Goal: Information Seeking & Learning: Compare options

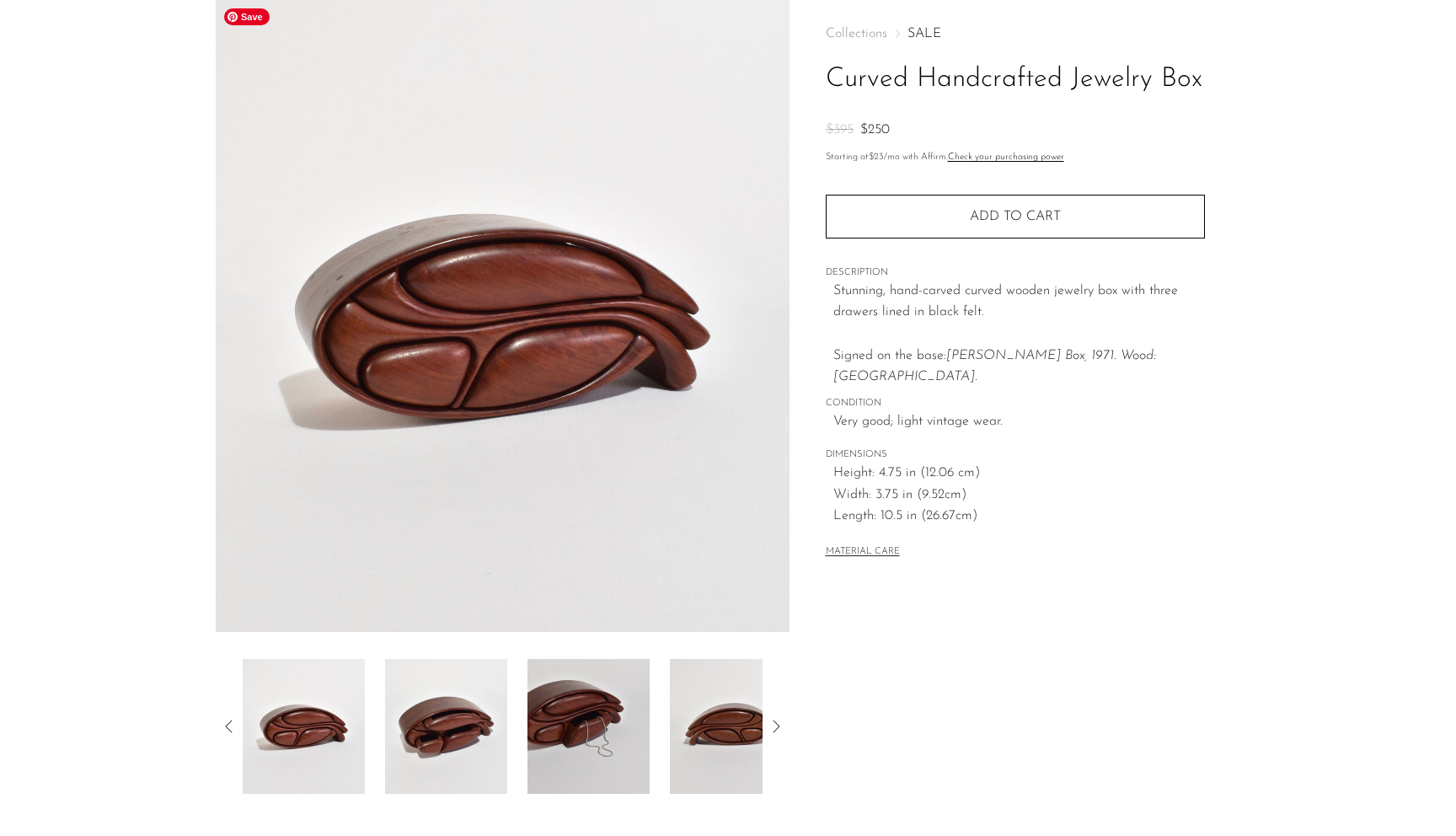
scroll to position [116, 0]
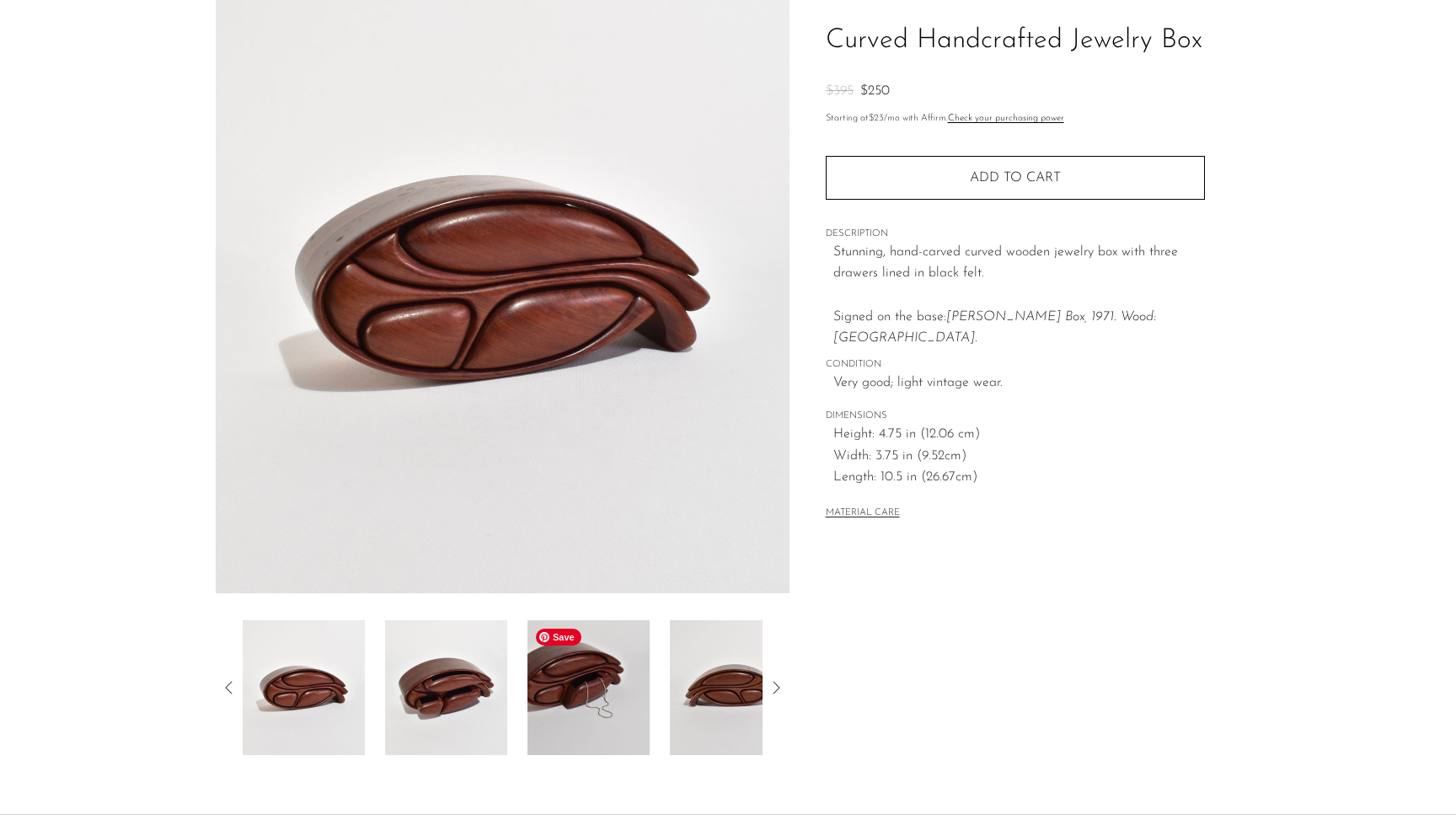
click at [564, 687] on img at bounding box center [588, 687] width 122 height 135
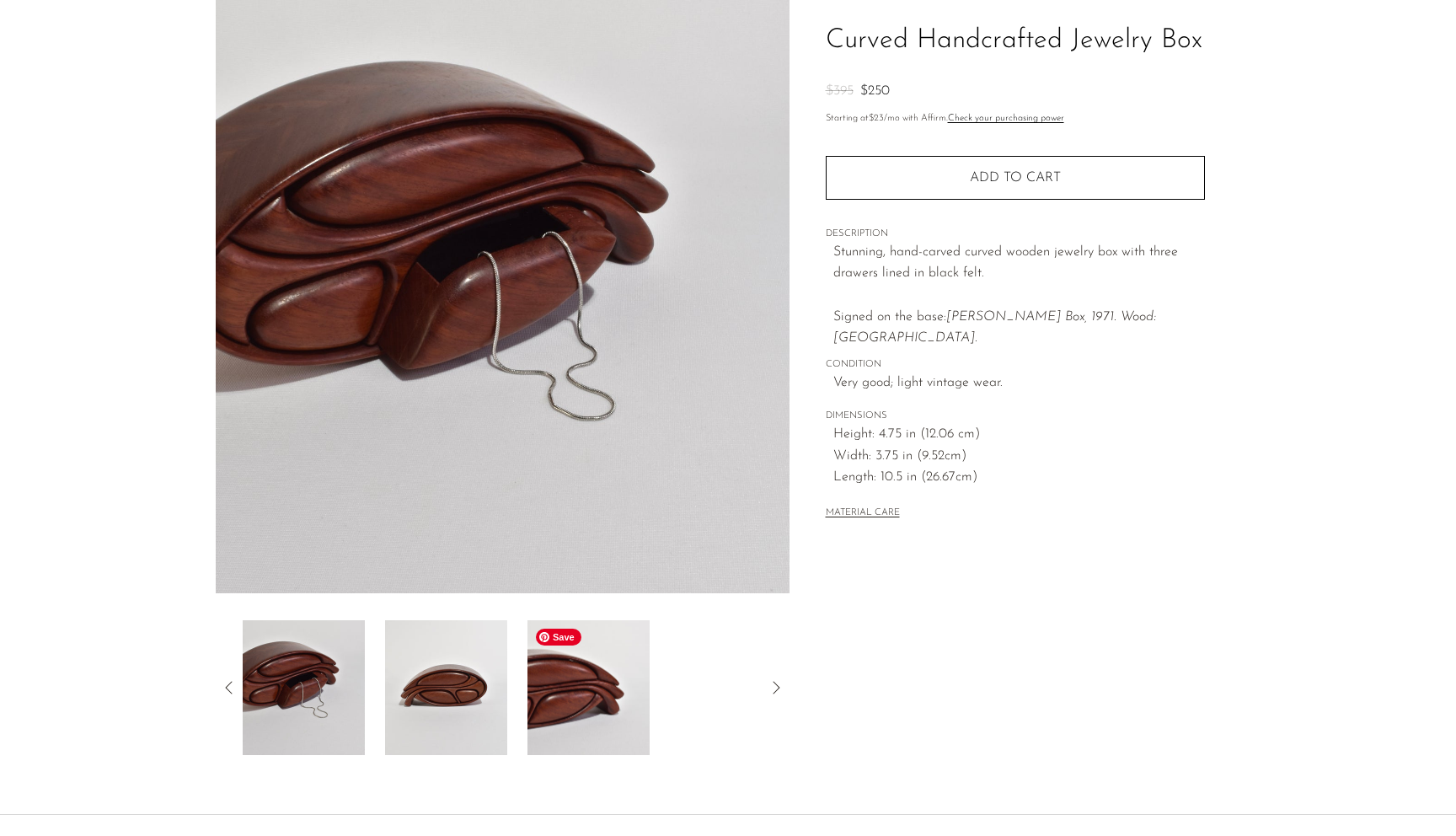
click at [590, 701] on img at bounding box center [588, 687] width 122 height 135
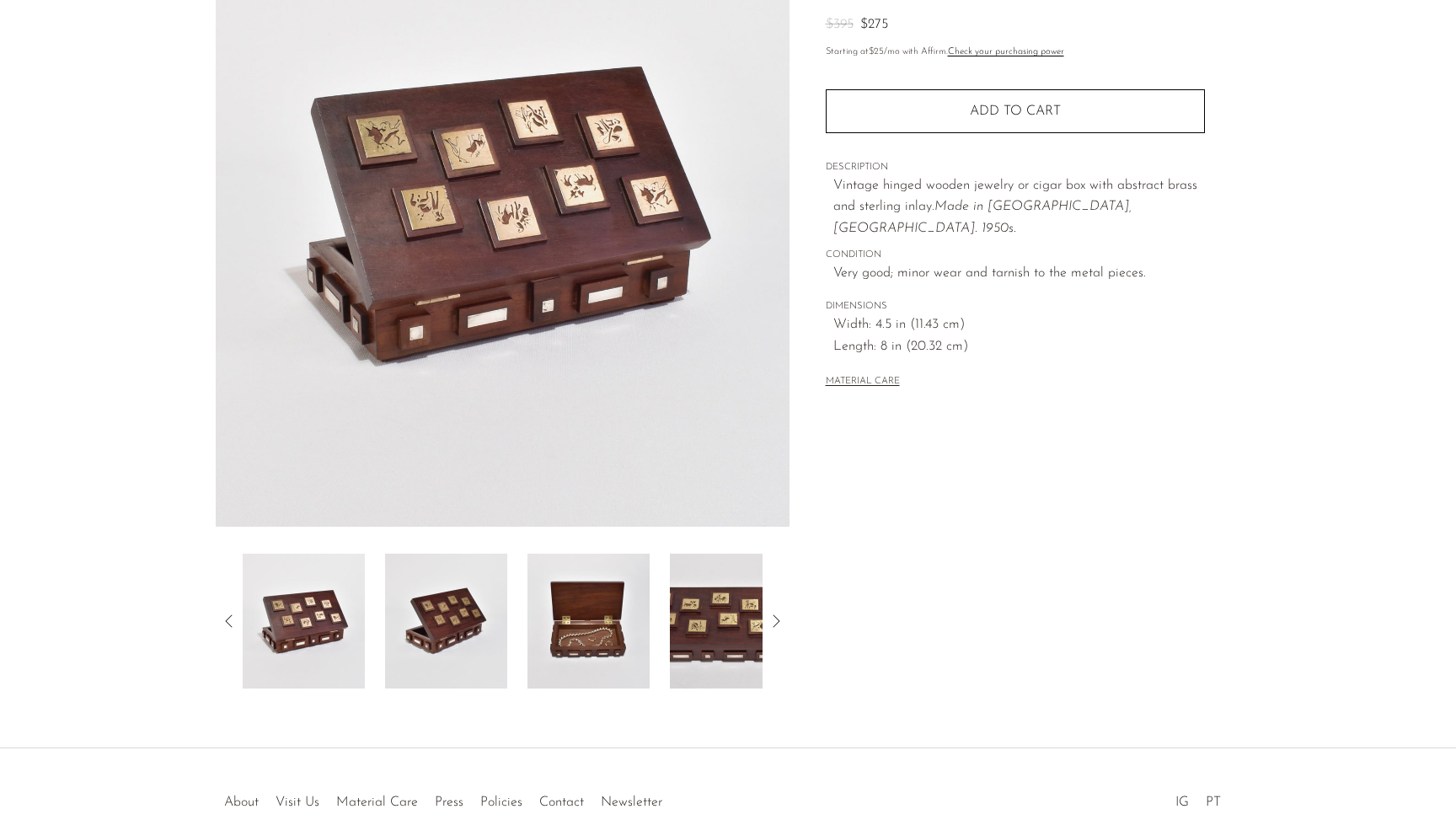
scroll to position [198, 0]
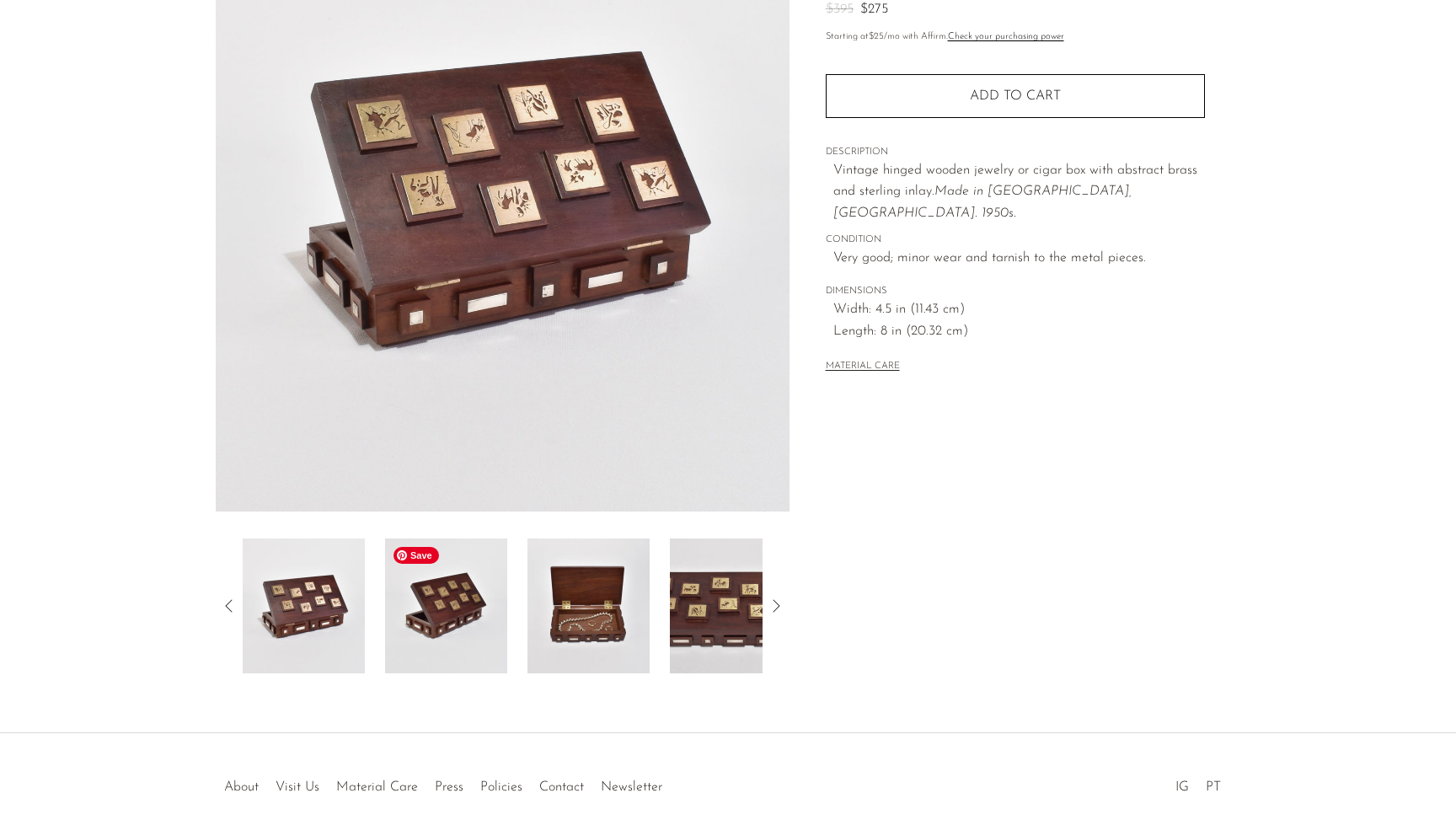
click at [427, 655] on img at bounding box center [445, 605] width 122 height 135
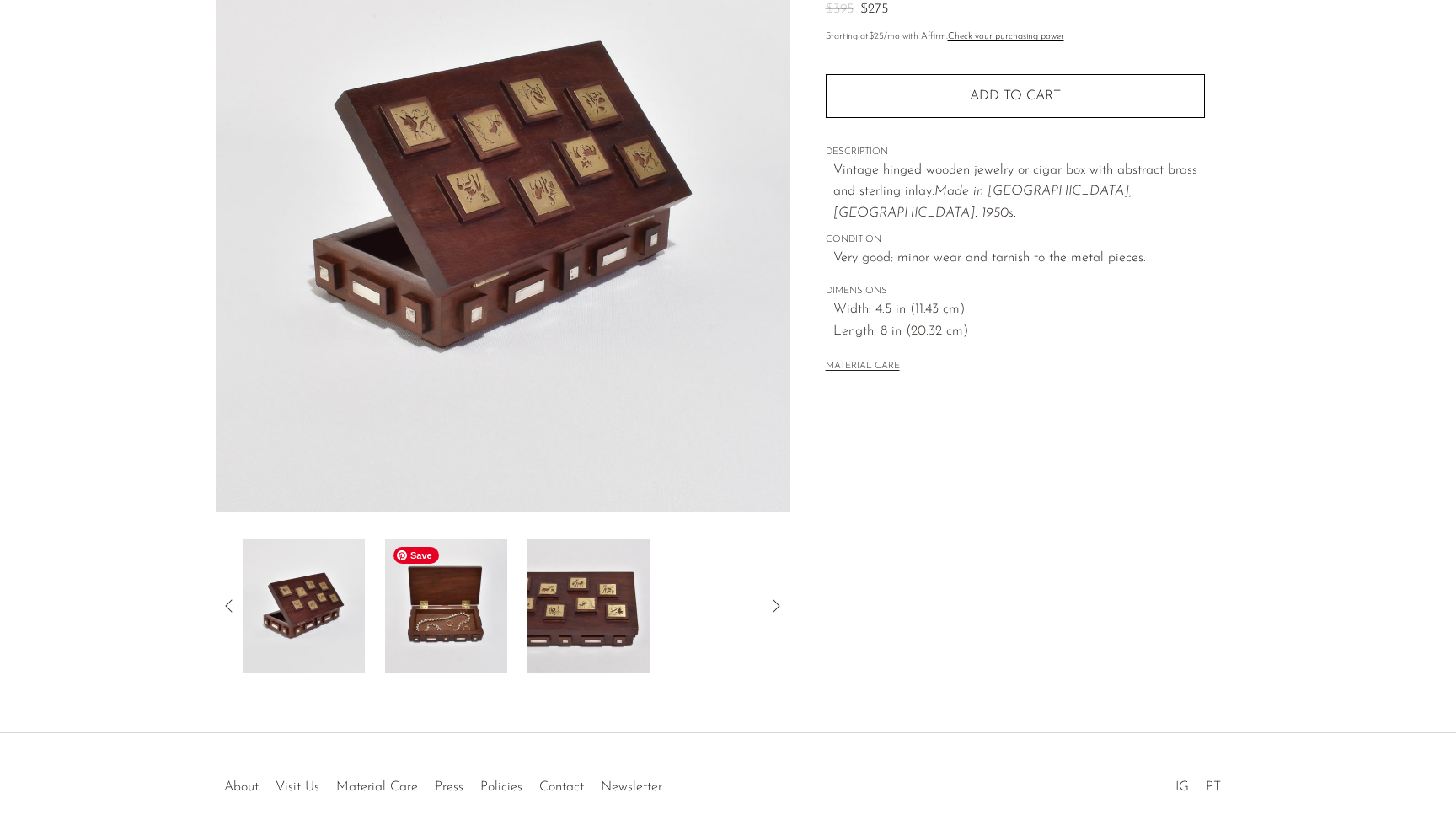
click at [485, 619] on img at bounding box center [445, 605] width 122 height 135
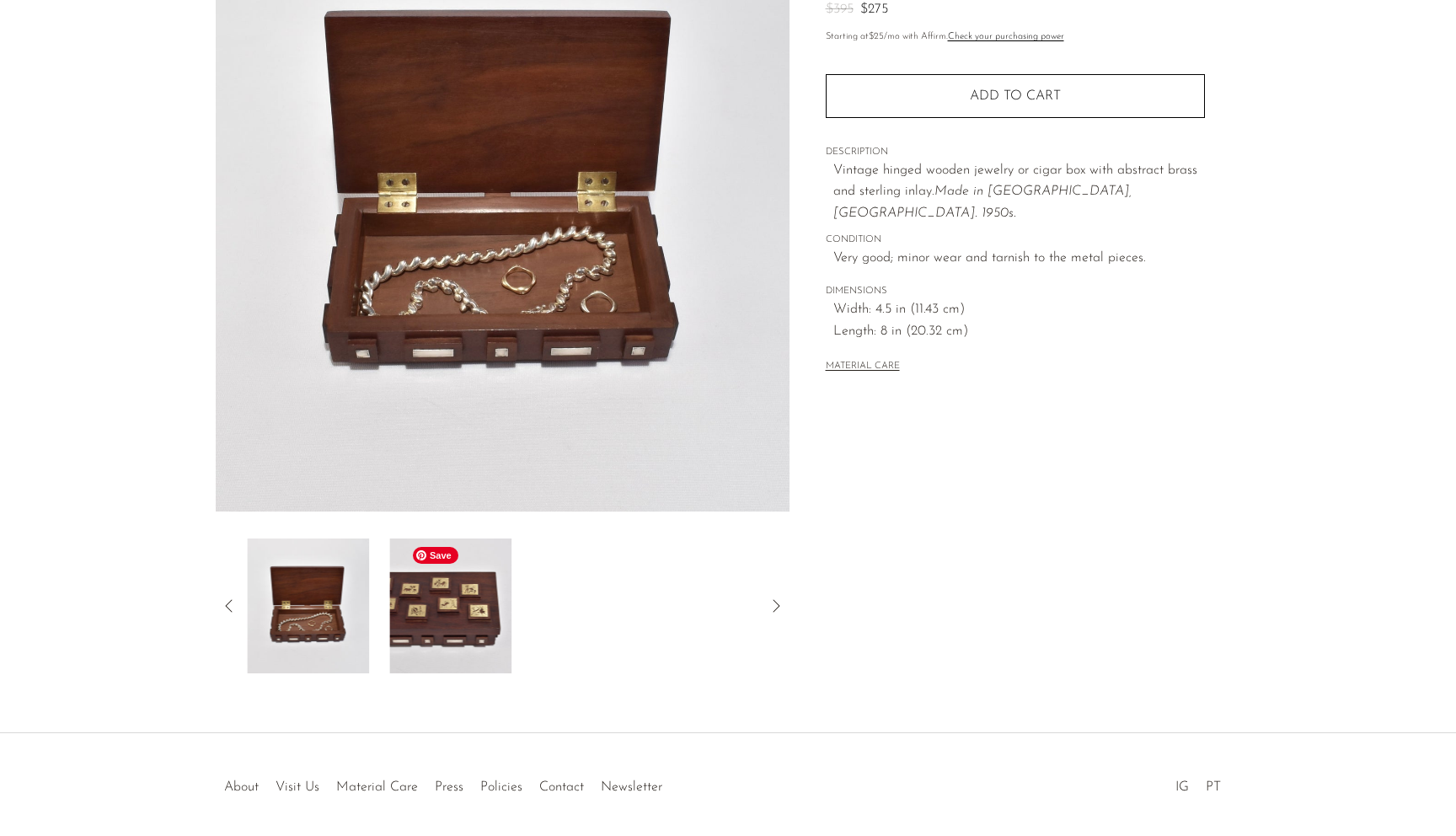
click at [528, 619] on div at bounding box center [502, 605] width 520 height 135
click at [428, 622] on img at bounding box center [445, 605] width 122 height 135
